Goal: Task Accomplishment & Management: Use online tool/utility

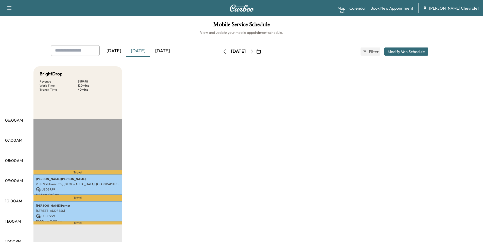
click at [254, 51] on icon "button" at bounding box center [252, 51] width 4 height 4
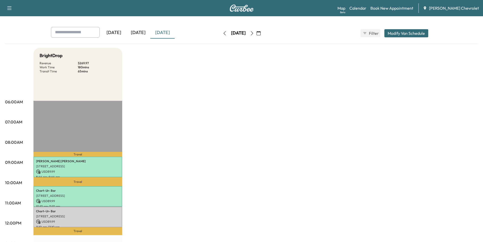
scroll to position [101, 0]
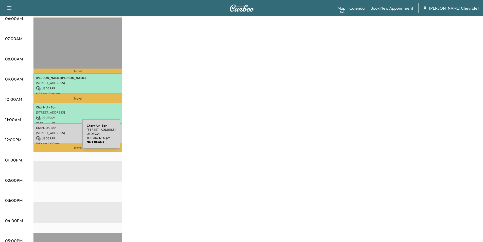
click at [44, 137] on p "USD 89.99" at bounding box center [78, 138] width 84 height 5
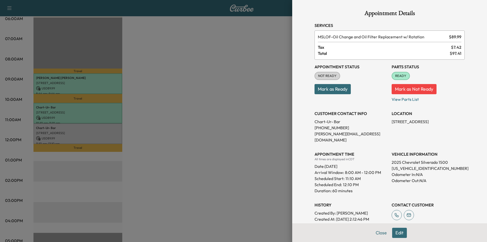
click at [63, 116] on div at bounding box center [243, 121] width 487 height 242
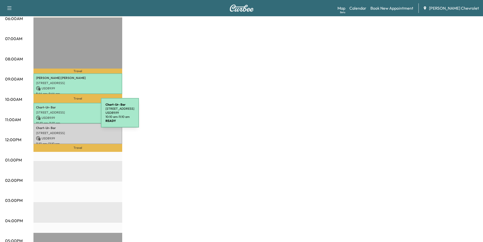
click at [63, 116] on p "USD 89.99" at bounding box center [78, 117] width 84 height 5
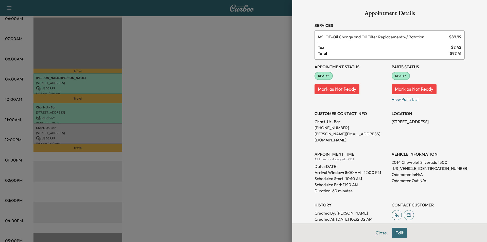
click at [74, 131] on div at bounding box center [243, 121] width 487 height 242
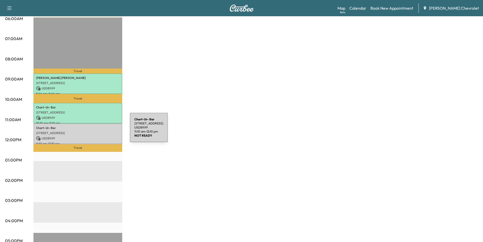
click at [92, 131] on p "[STREET_ADDRESS]" at bounding box center [78, 133] width 84 height 4
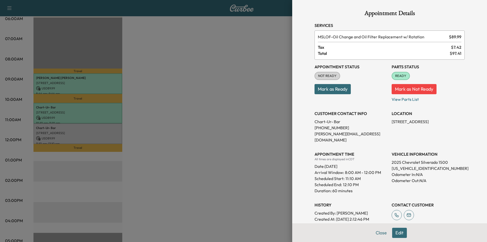
click at [206, 102] on div at bounding box center [243, 121] width 487 height 242
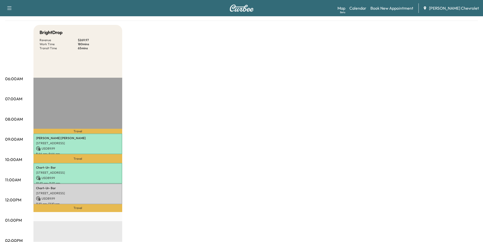
scroll to position [0, 0]
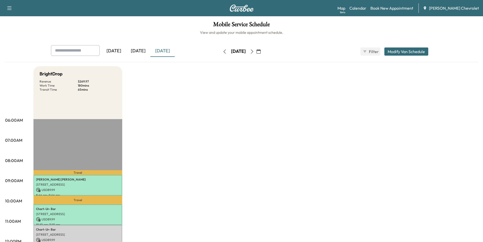
click at [242, 12] on div "Support Log Out Map Beta Calendar Book New Appointment [PERSON_NAME] Chevrolet" at bounding box center [241, 8] width 483 height 16
click at [242, 10] on img at bounding box center [241, 8] width 24 height 7
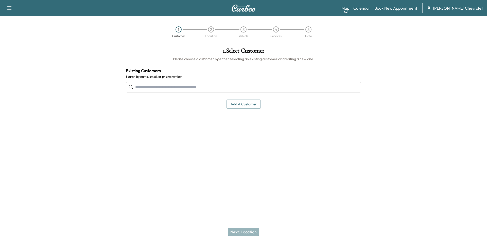
click at [370, 7] on link "Calendar" at bounding box center [361, 8] width 17 height 6
